Goal: Task Accomplishment & Management: Use online tool/utility

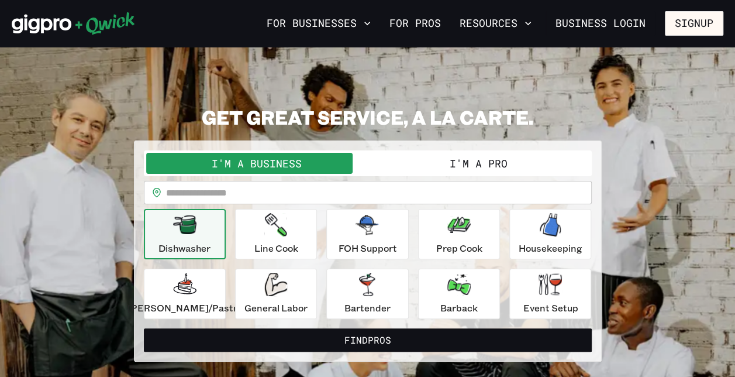
click at [339, 162] on button "I'm a Business" at bounding box center [257, 163] width 222 height 21
click at [364, 240] on div "FOH Support" at bounding box center [367, 234] width 58 height 42
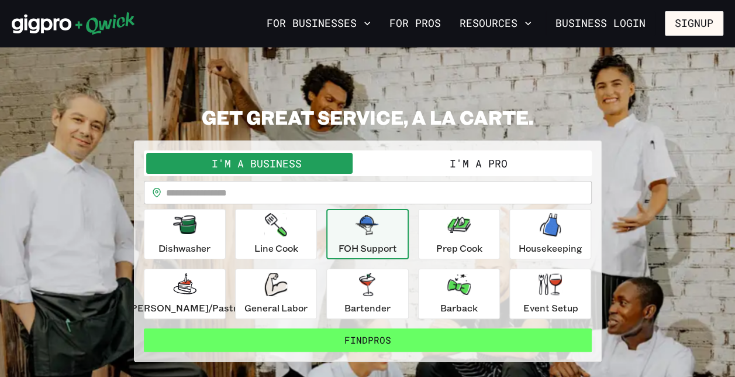
click at [343, 333] on button "Find Pros" at bounding box center [368, 339] width 448 height 23
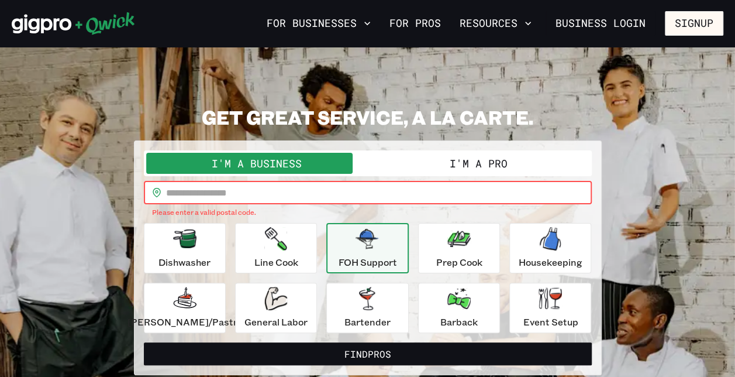
click at [324, 198] on input "text" at bounding box center [379, 192] width 426 height 23
type input "*****"
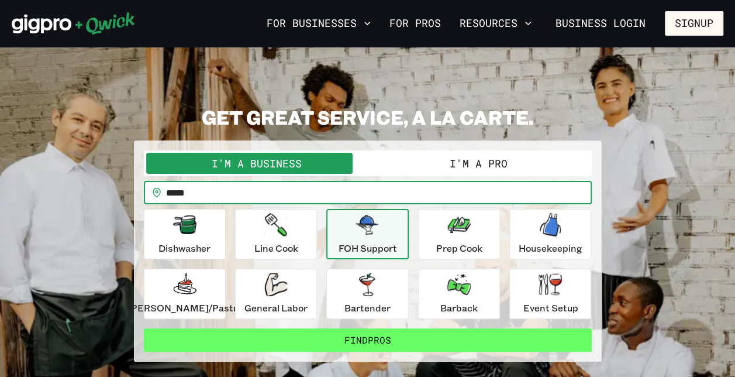
click at [307, 334] on button "Find Pros" at bounding box center [368, 339] width 448 height 23
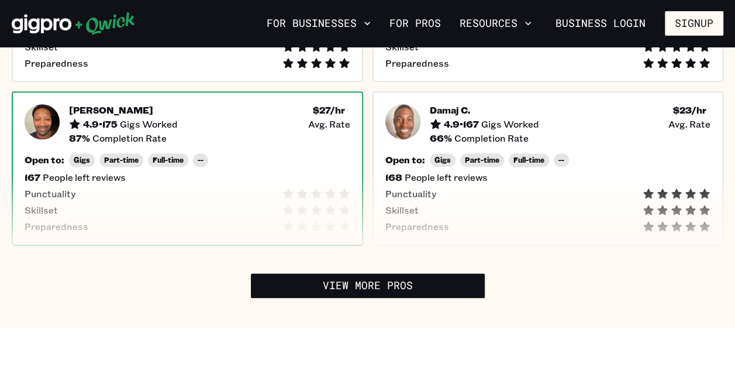
scroll to position [668, 0]
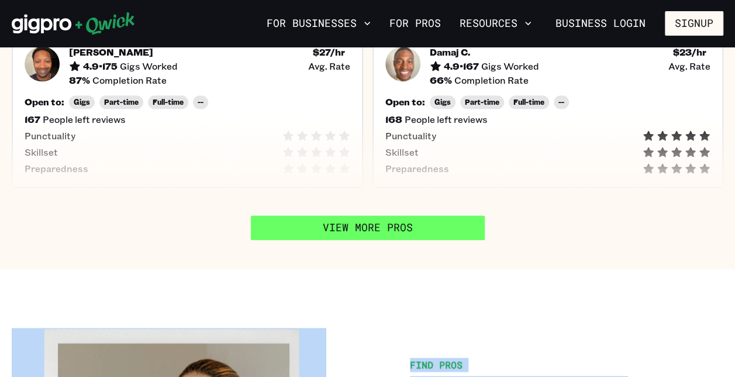
drag, startPoint x: 319, startPoint y: 307, endPoint x: 326, endPoint y: 223, distance: 84.5
drag, startPoint x: 326, startPoint y: 223, endPoint x: 343, endPoint y: 230, distance: 17.8
click at [343, 230] on link "View More Pros" at bounding box center [368, 227] width 234 height 25
